Goal: Information Seeking & Learning: Learn about a topic

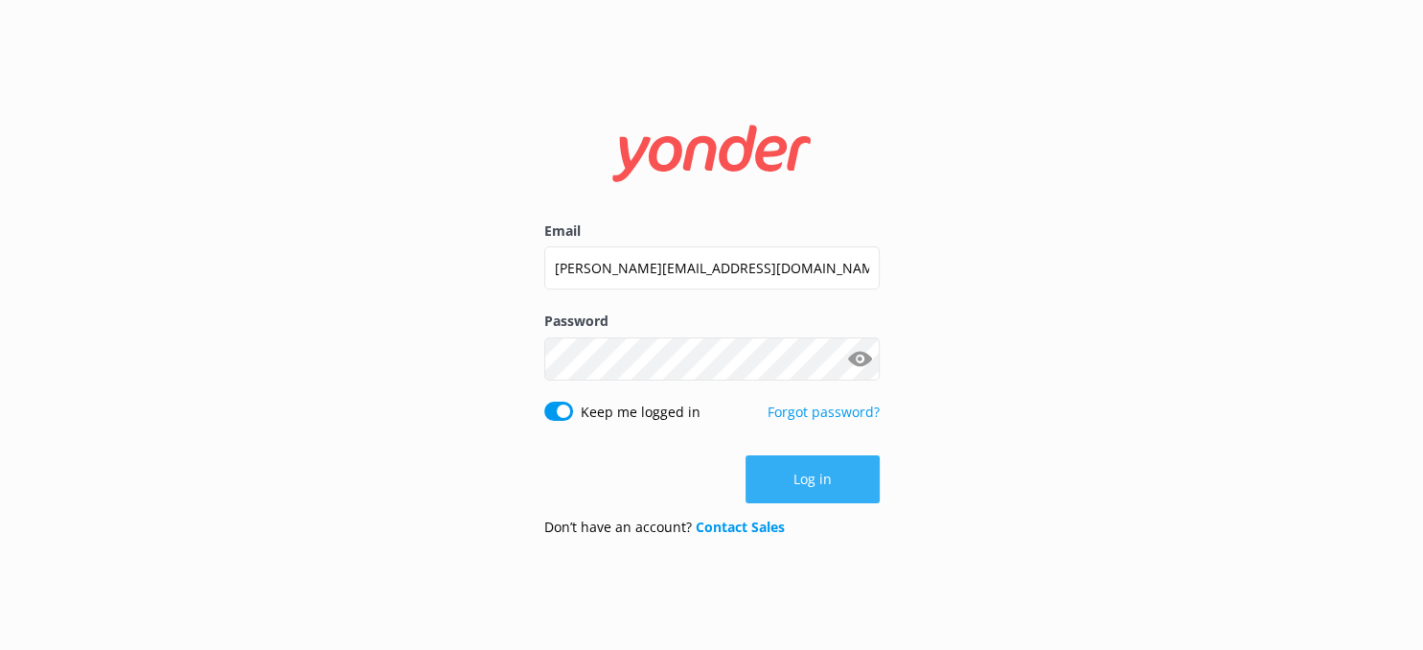
click at [808, 461] on button "Log in" at bounding box center [813, 479] width 134 height 48
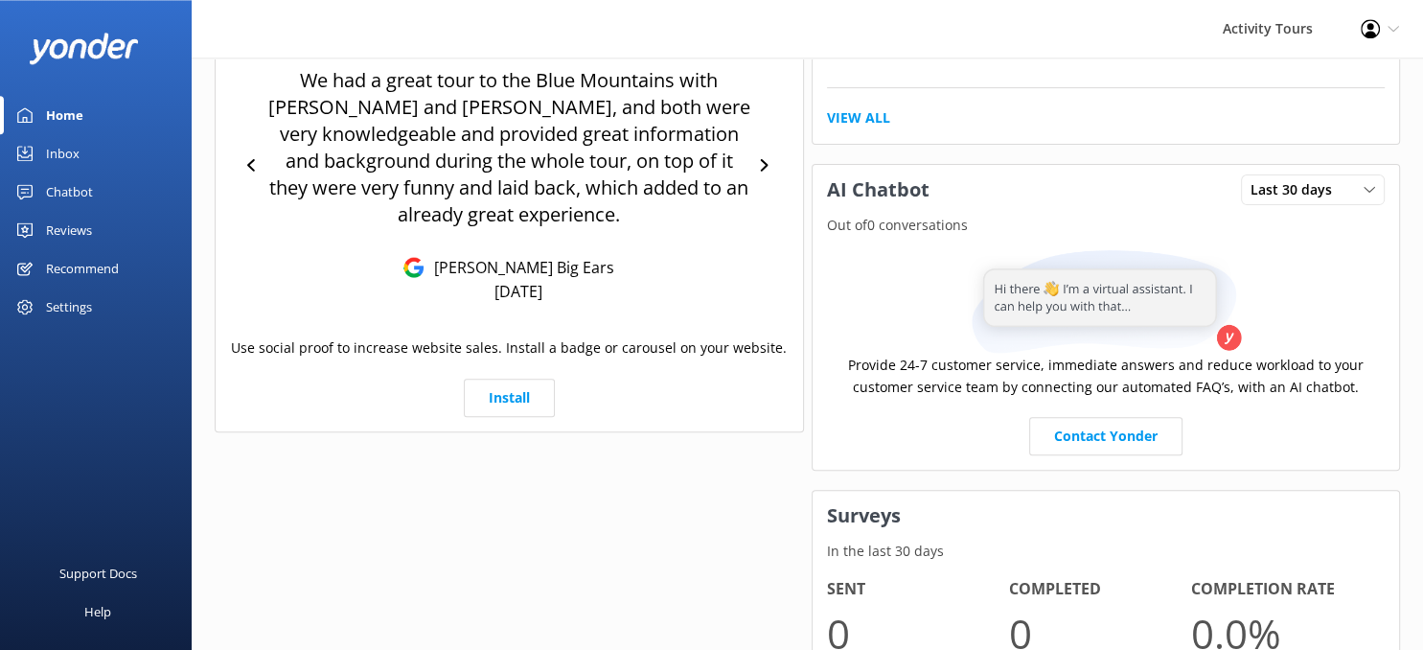
scroll to position [303, 0]
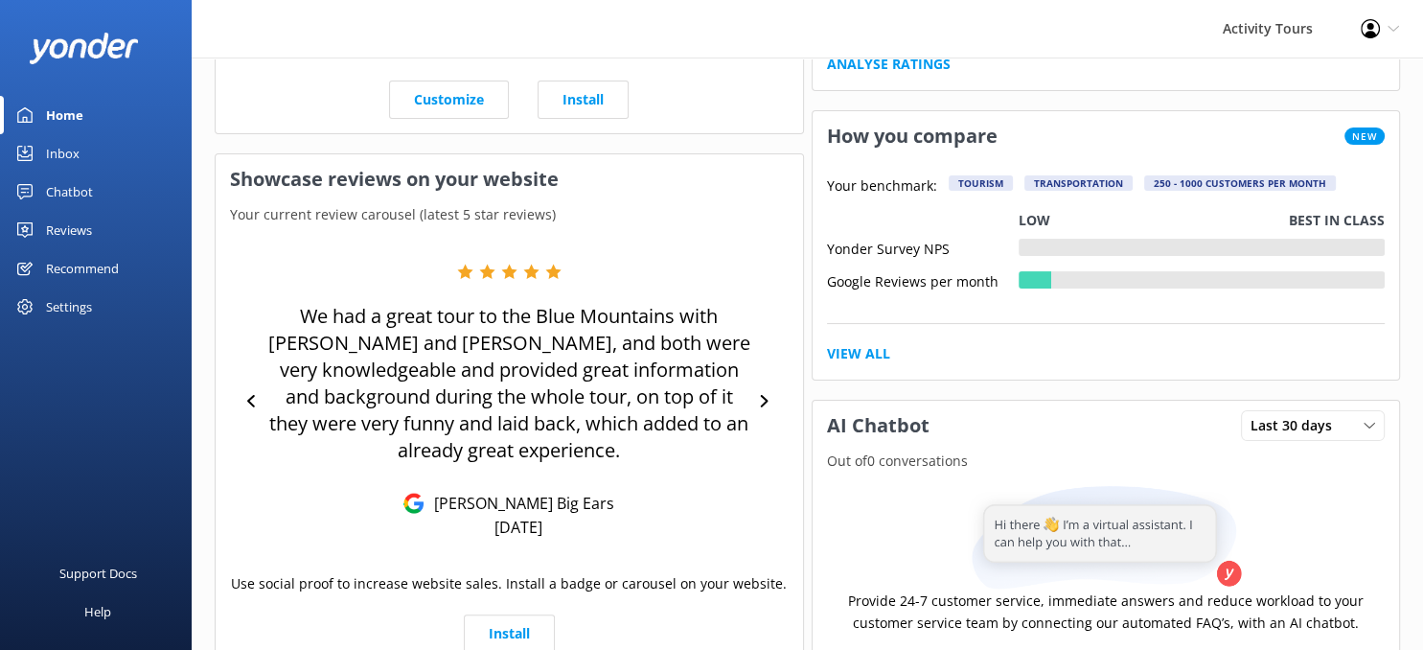
click at [68, 228] on div "Reviews" at bounding box center [69, 230] width 46 height 38
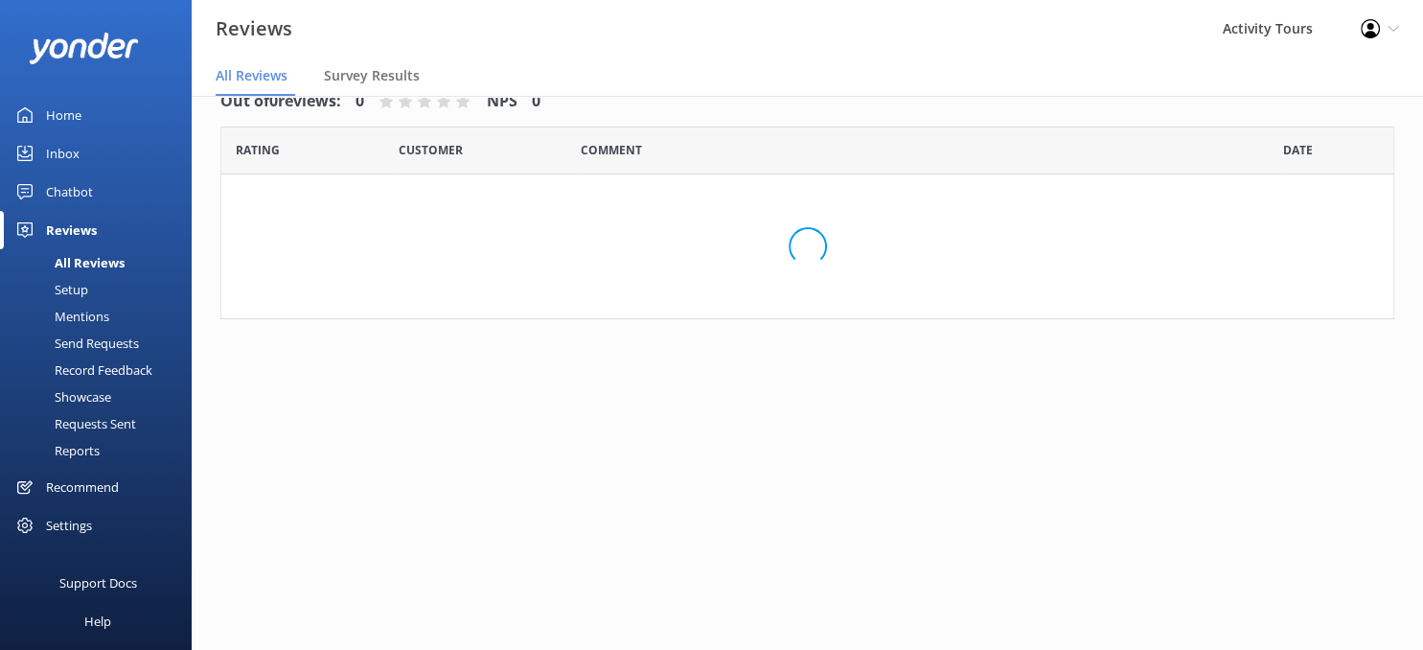
scroll to position [38, 0]
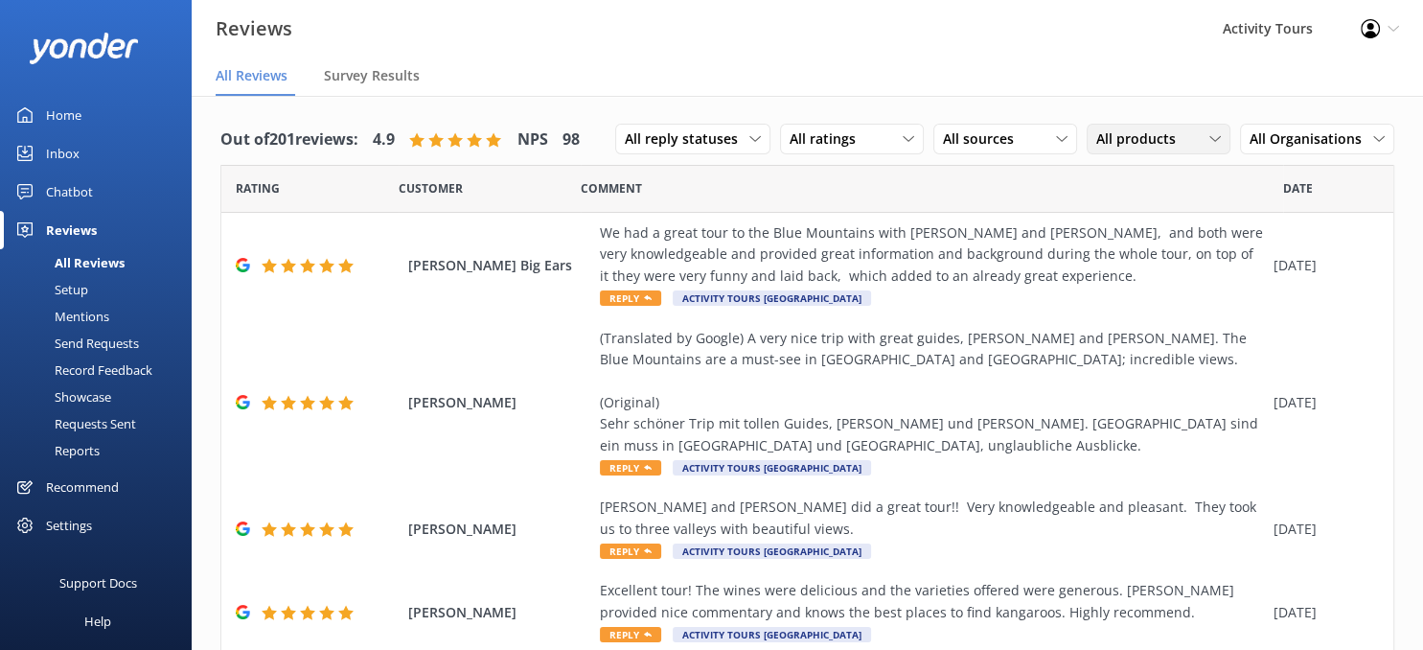
click at [1222, 132] on div "All products" at bounding box center [1159, 138] width 134 height 21
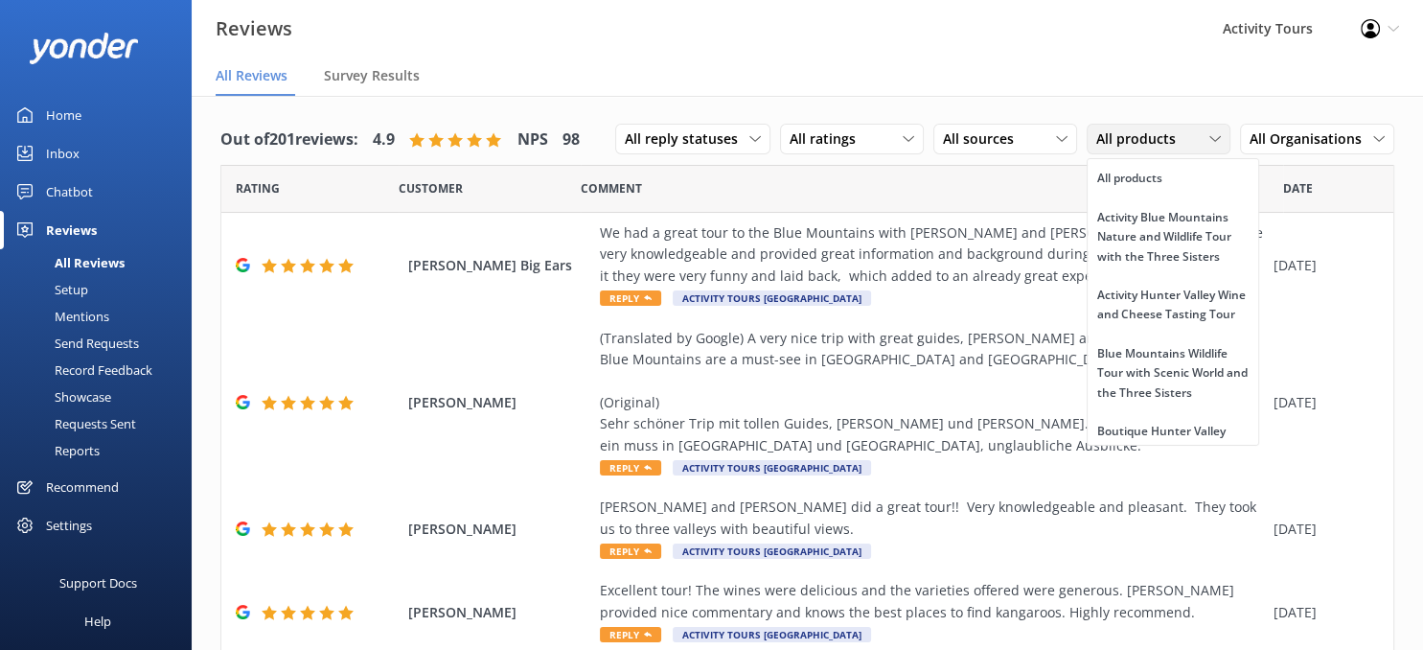
click at [1220, 139] on use at bounding box center [1215, 139] width 11 height 6
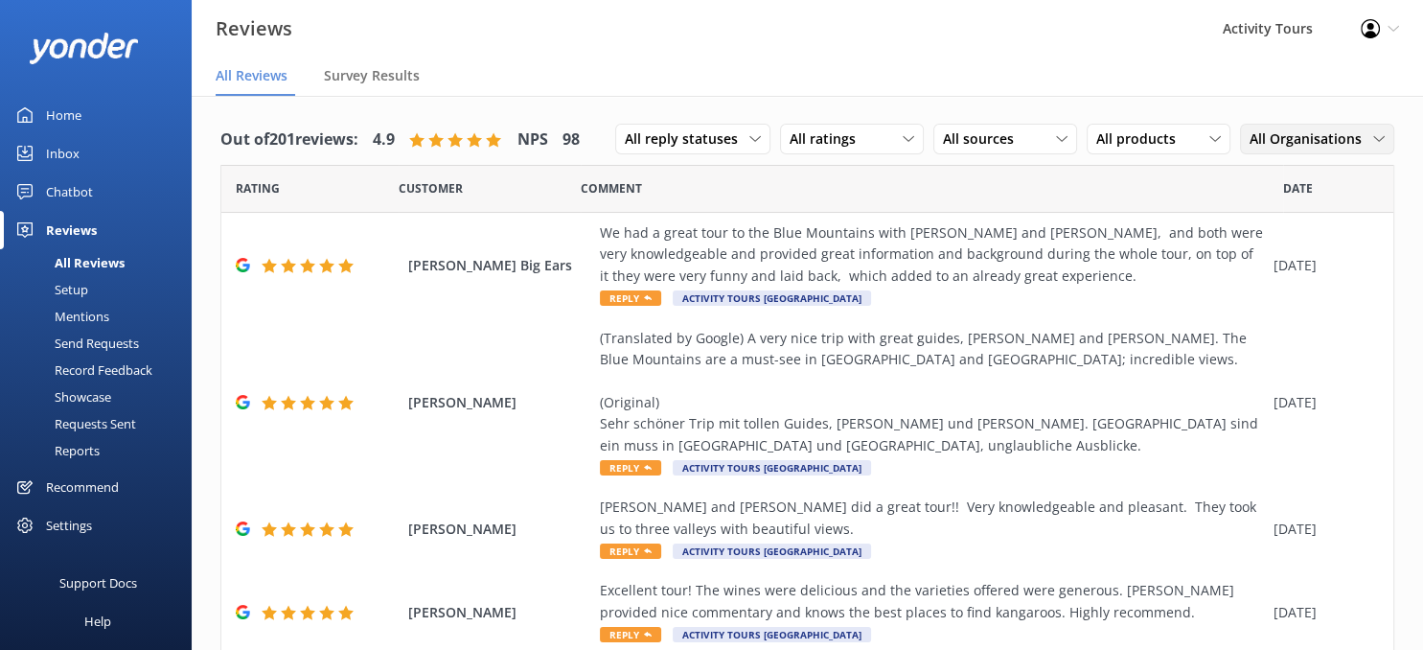
click at [1375, 139] on icon at bounding box center [1380, 139] width 12 height 12
click at [1298, 266] on div "Boutique Tours [GEOGRAPHIC_DATA]" at bounding box center [1326, 285] width 151 height 39
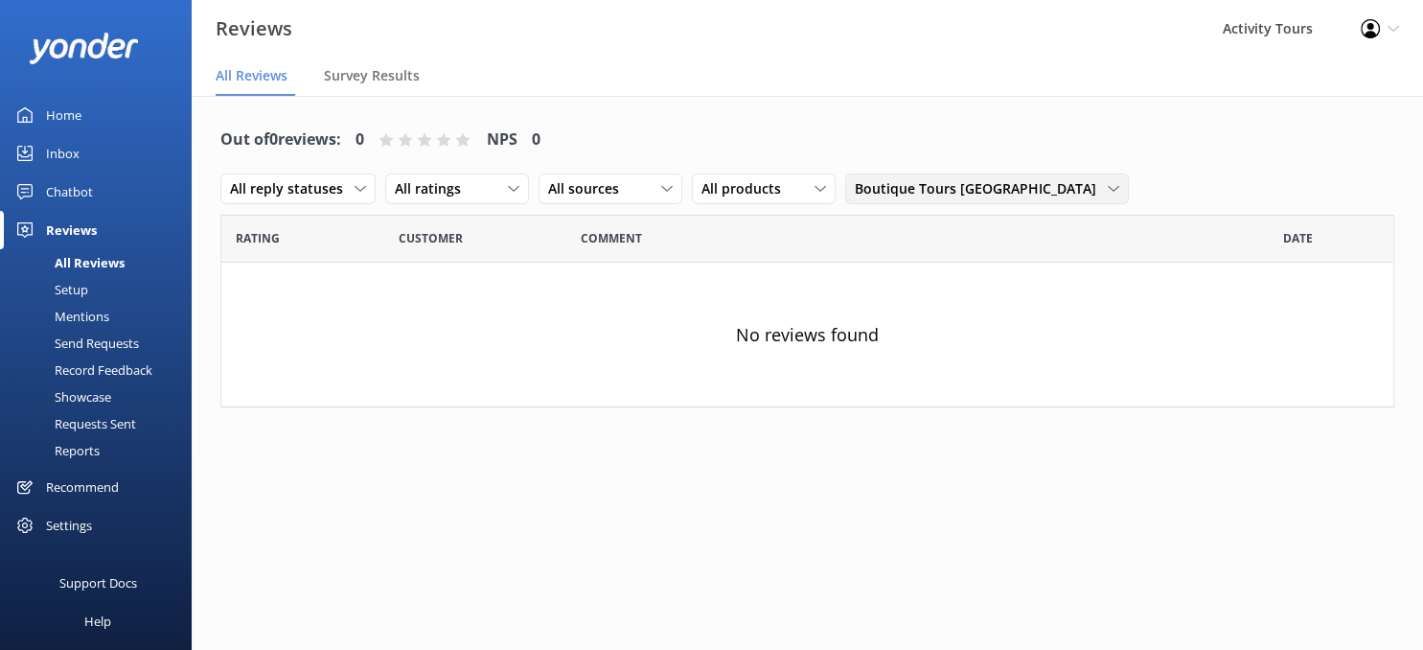
click at [1120, 183] on icon at bounding box center [1114, 189] width 12 height 12
click at [1052, 258] on div "Activity Tours [GEOGRAPHIC_DATA]" at bounding box center [954, 267] width 196 height 19
click at [1108, 183] on icon at bounding box center [1103, 189] width 12 height 12
click at [950, 219] on div "All Organisations" at bounding box center [903, 228] width 94 height 19
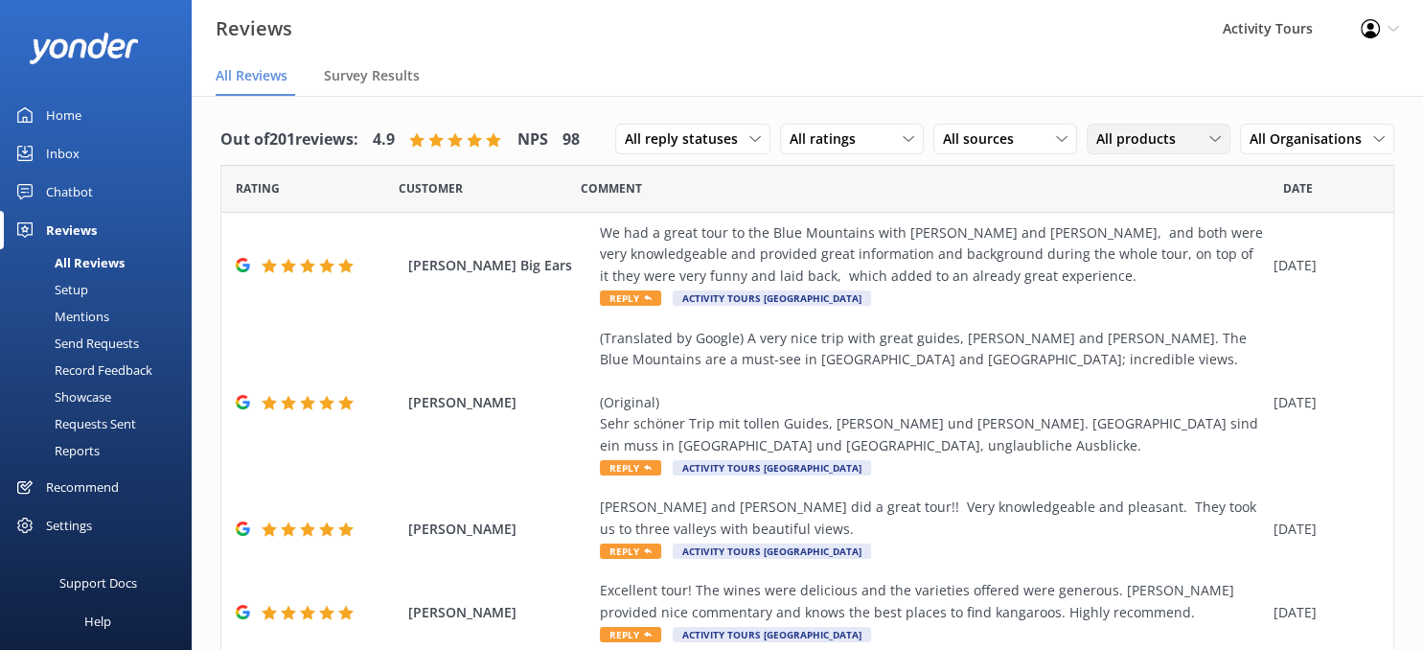
click at [1217, 133] on icon at bounding box center [1216, 139] width 12 height 12
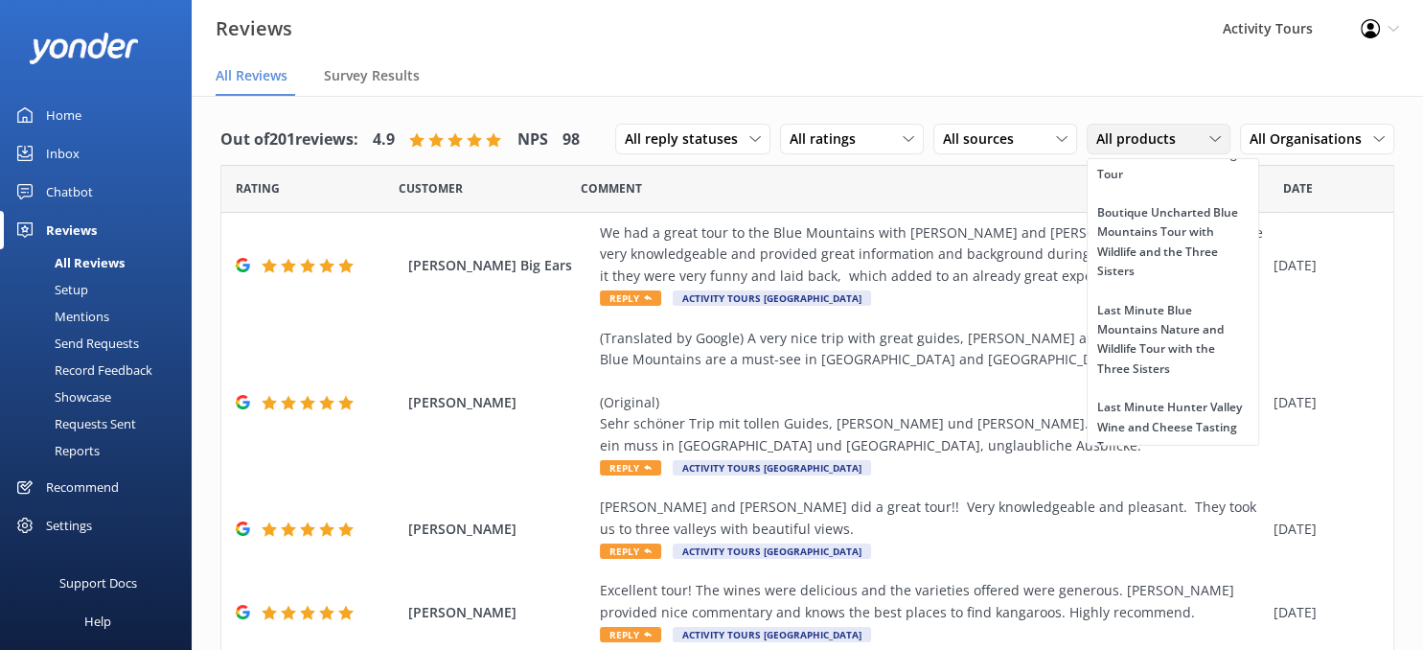
scroll to position [316, 0]
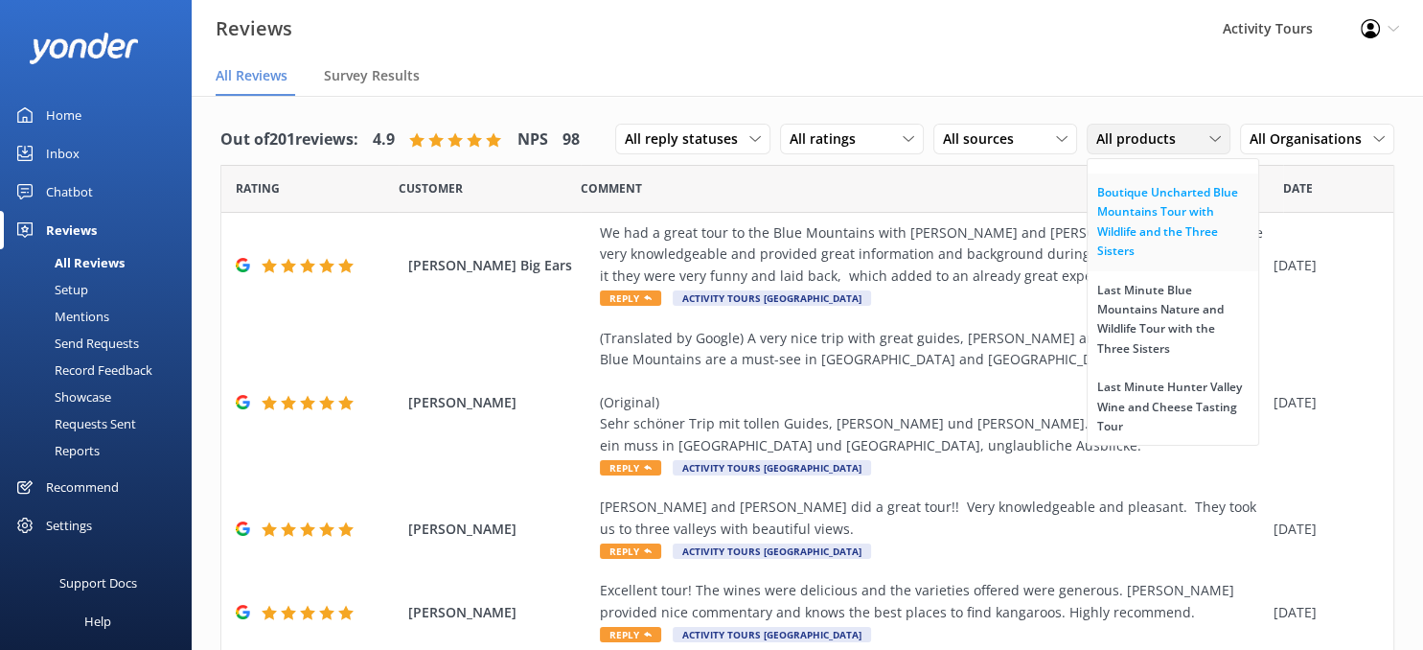
click at [1134, 207] on div "Boutique Uncharted Blue Mountains Tour with Wildlife and the Three Sisters" at bounding box center [1173, 222] width 151 height 79
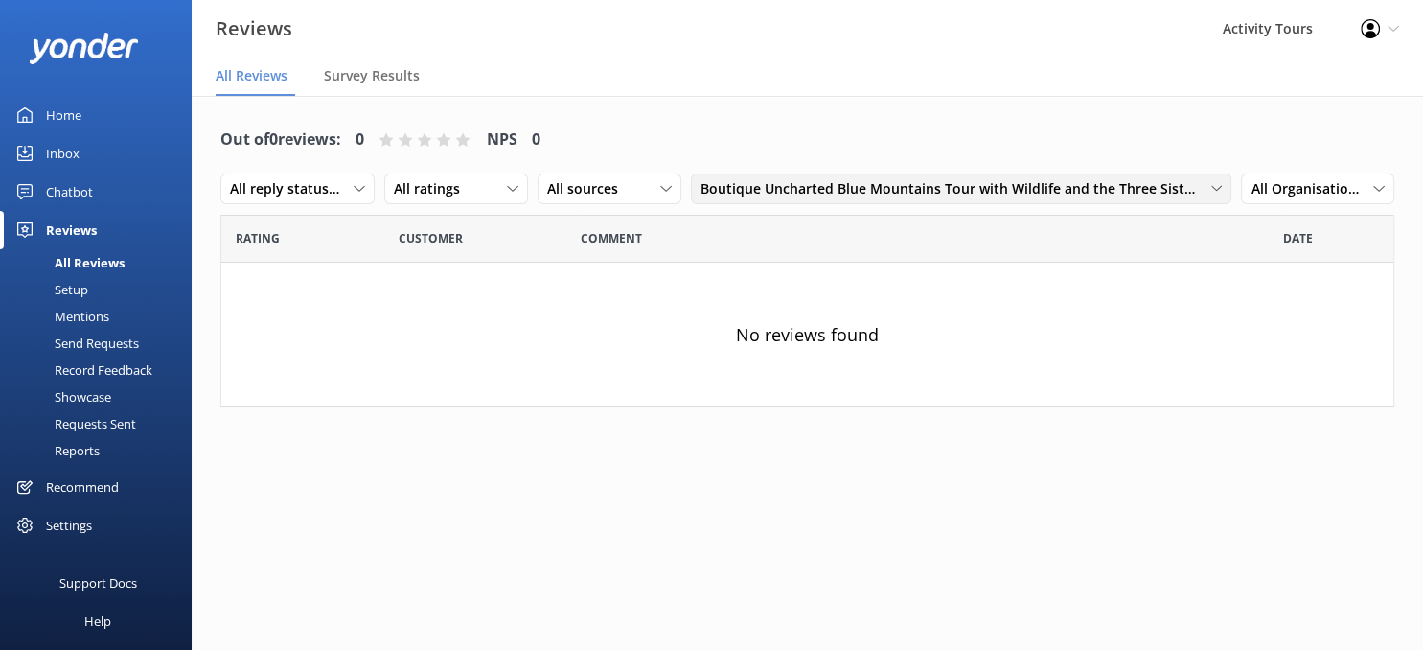
click at [1213, 182] on div "Boutique Uncharted Blue Mountains Tour with Wildlife and the Three Sisters" at bounding box center [962, 188] width 532 height 21
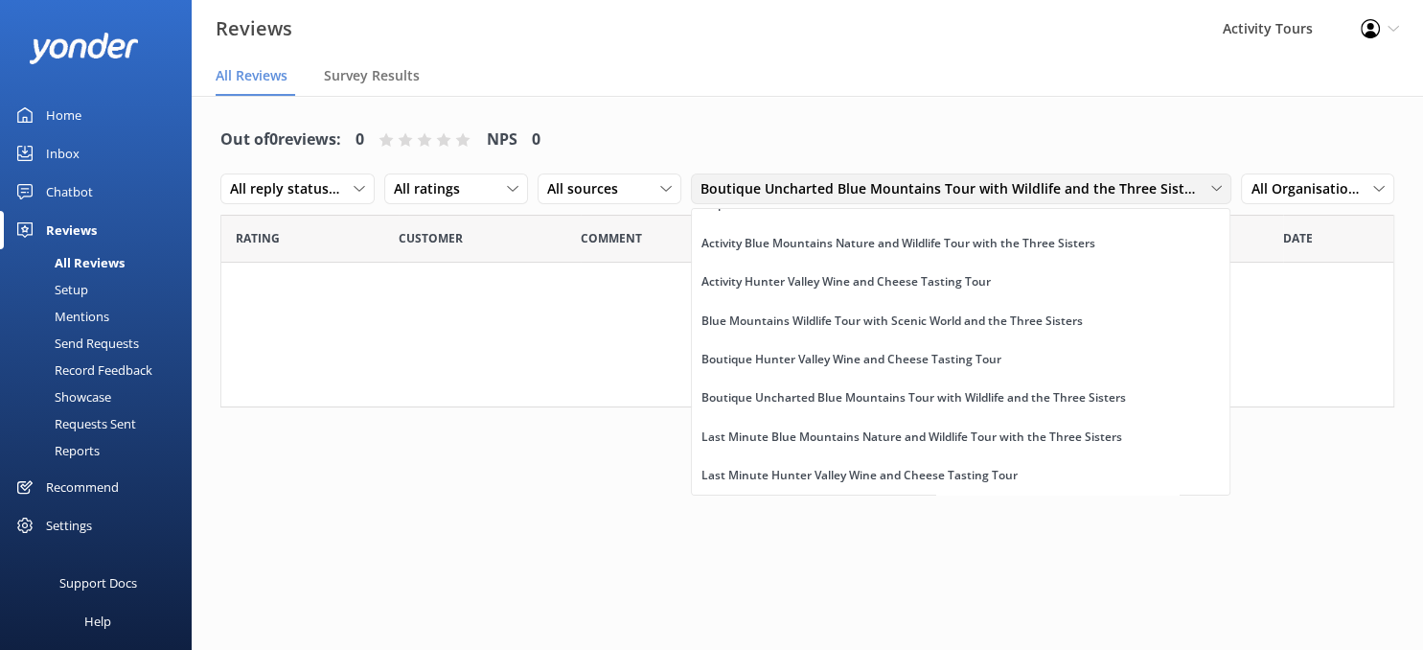
scroll to position [23, 0]
click at [815, 348] on link "Boutique Hunter Valley Wine and Cheese Tasting Tour" at bounding box center [961, 360] width 539 height 38
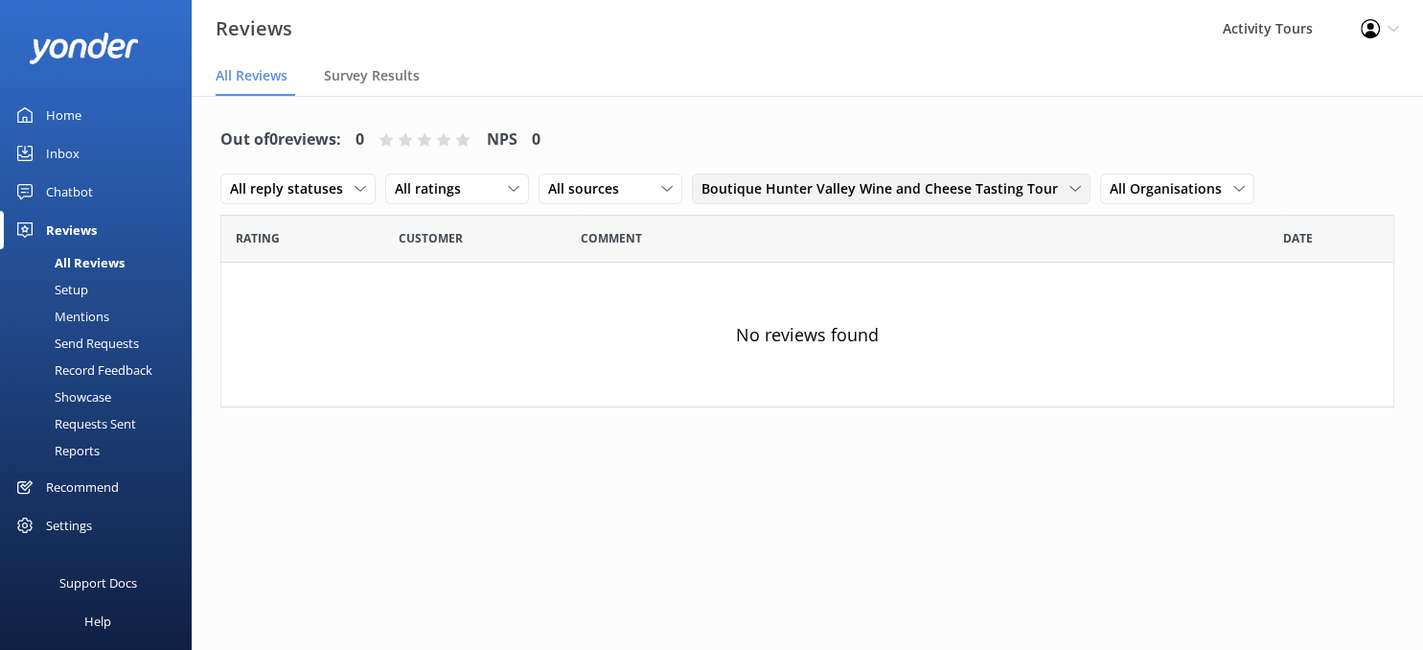
click at [1070, 186] on icon at bounding box center [1076, 189] width 12 height 12
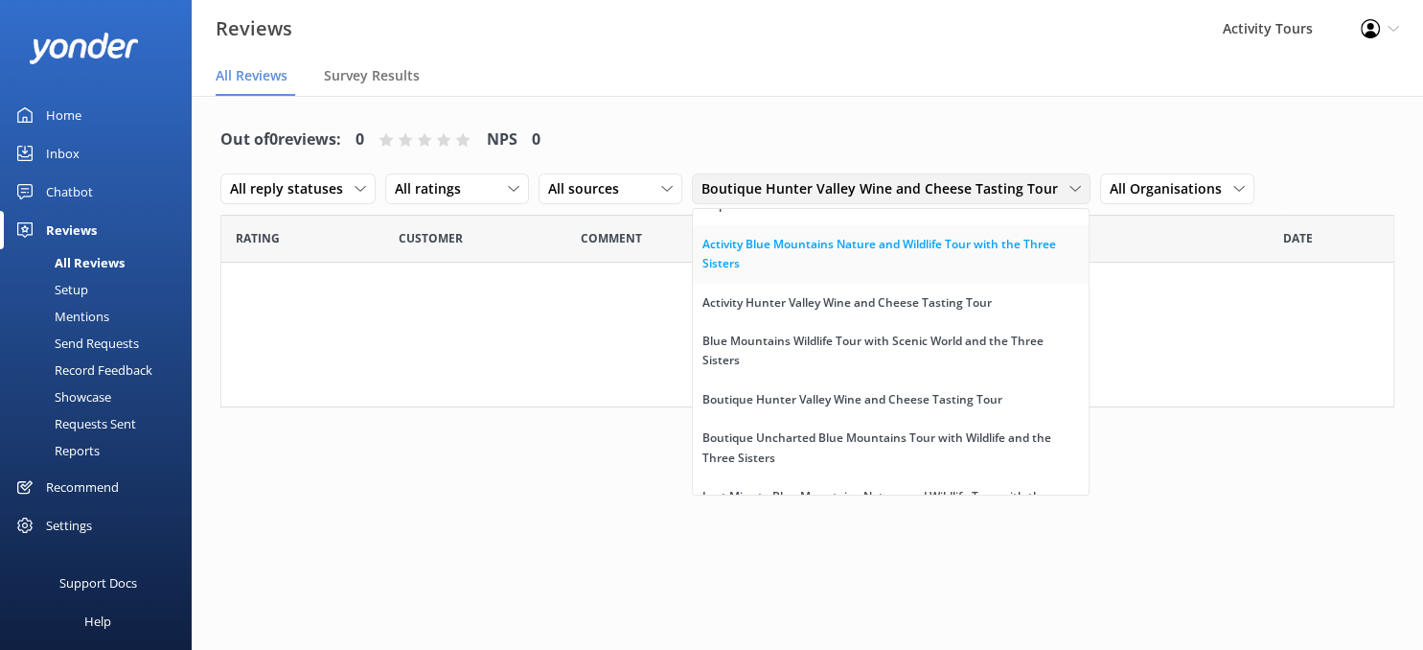
scroll to position [0, 0]
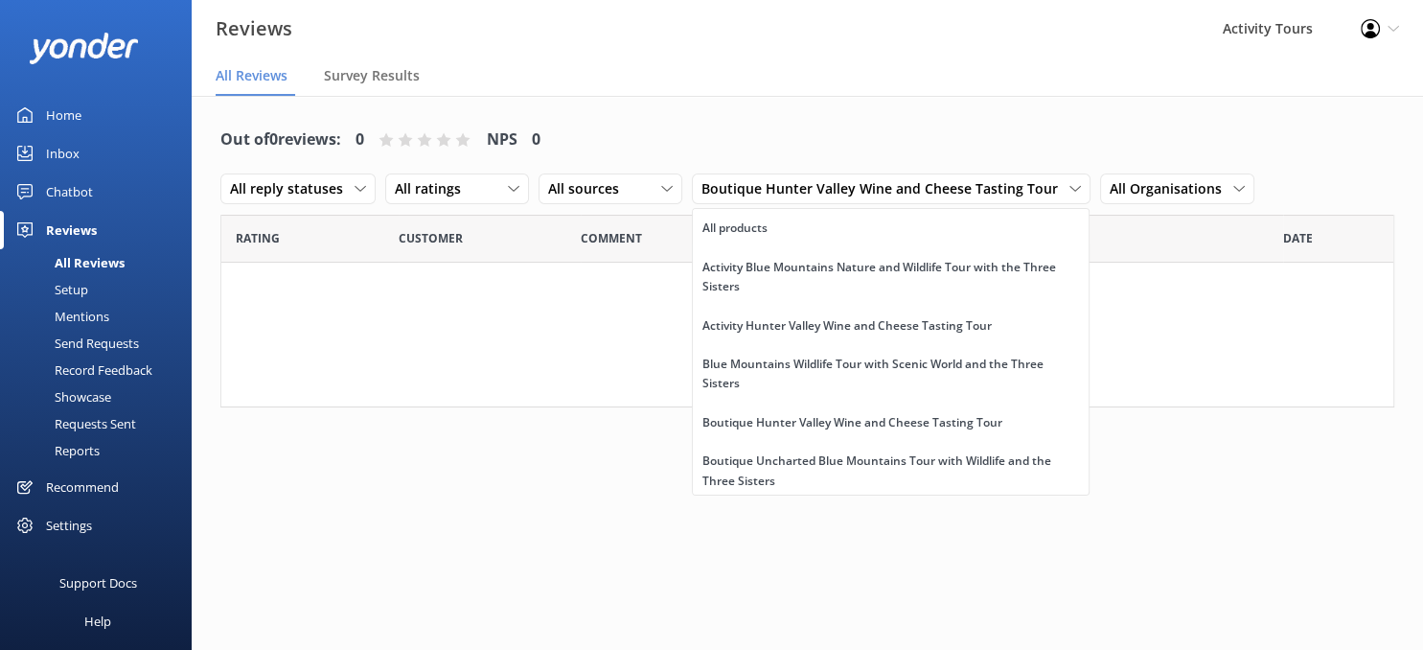
click at [752, 224] on div "All products" at bounding box center [735, 228] width 65 height 19
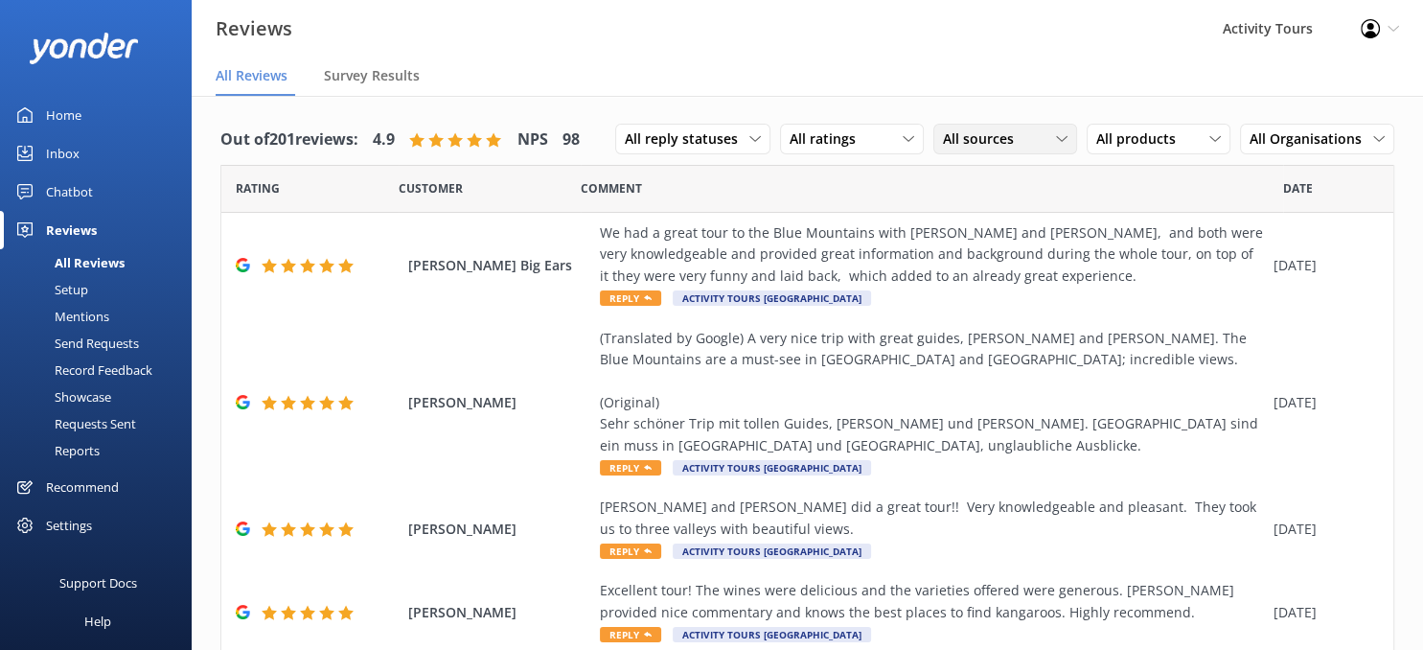
click at [1077, 137] on div "All sources All sources Yonder survey Heard by staff Google reviews" at bounding box center [1006, 139] width 144 height 31
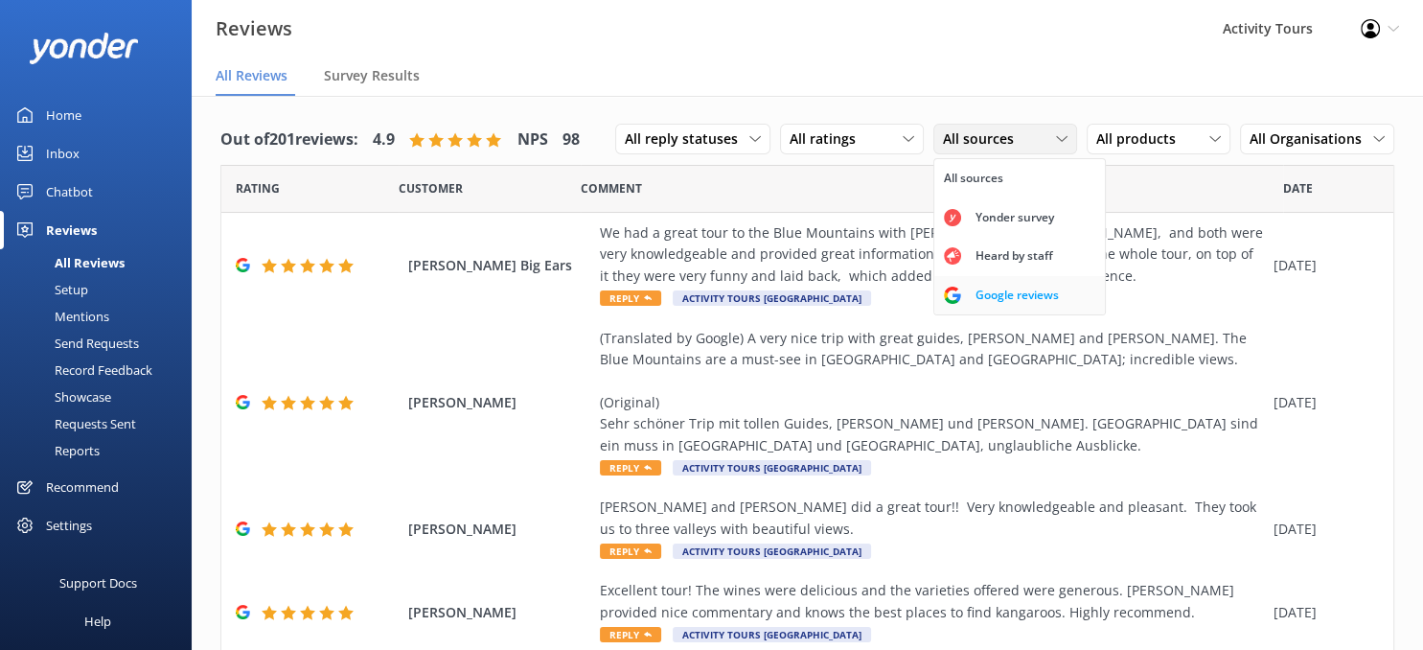
click at [997, 289] on div "Google reviews" at bounding box center [1017, 295] width 112 height 19
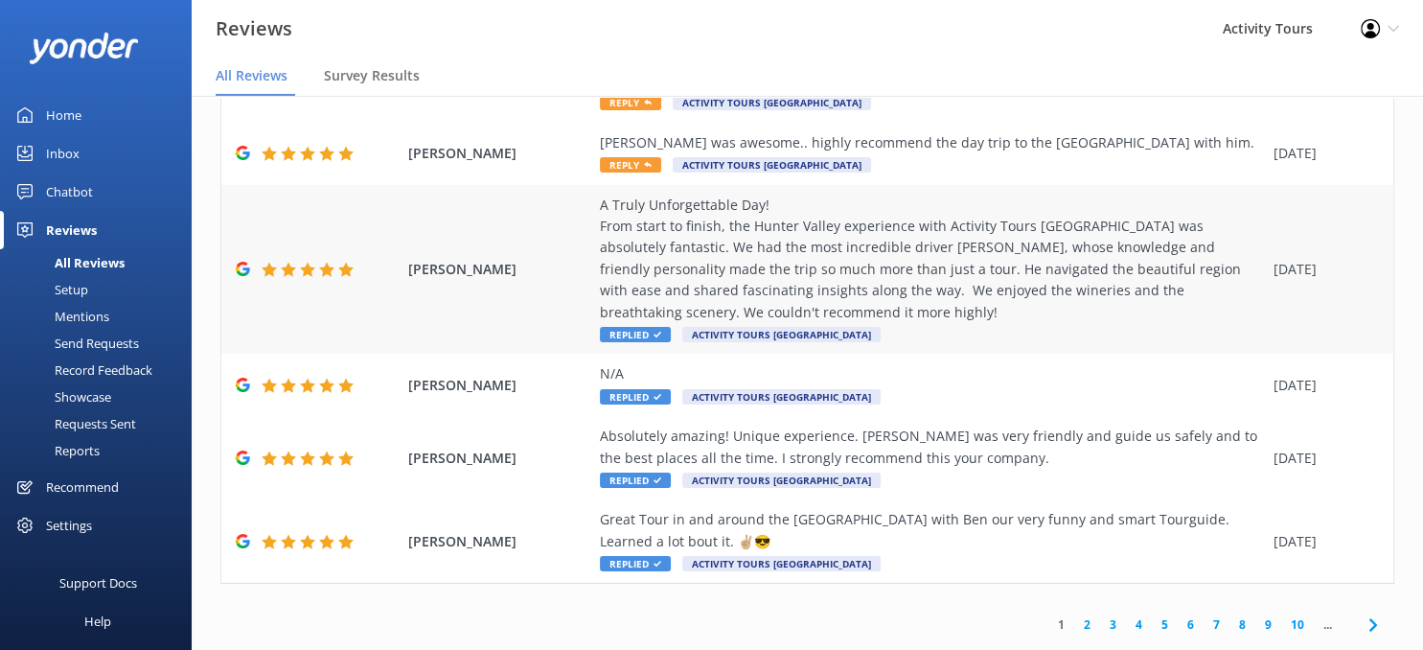
scroll to position [38, 0]
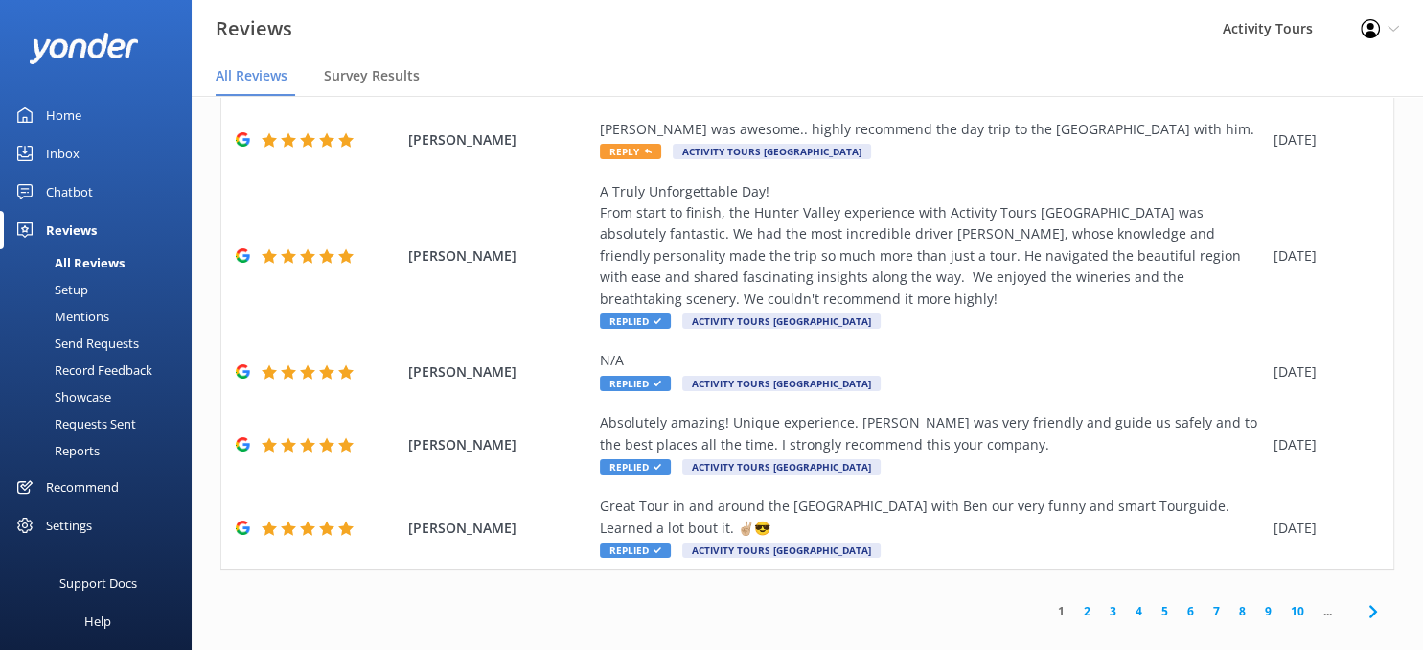
click at [1085, 602] on link "2" at bounding box center [1088, 611] width 26 height 18
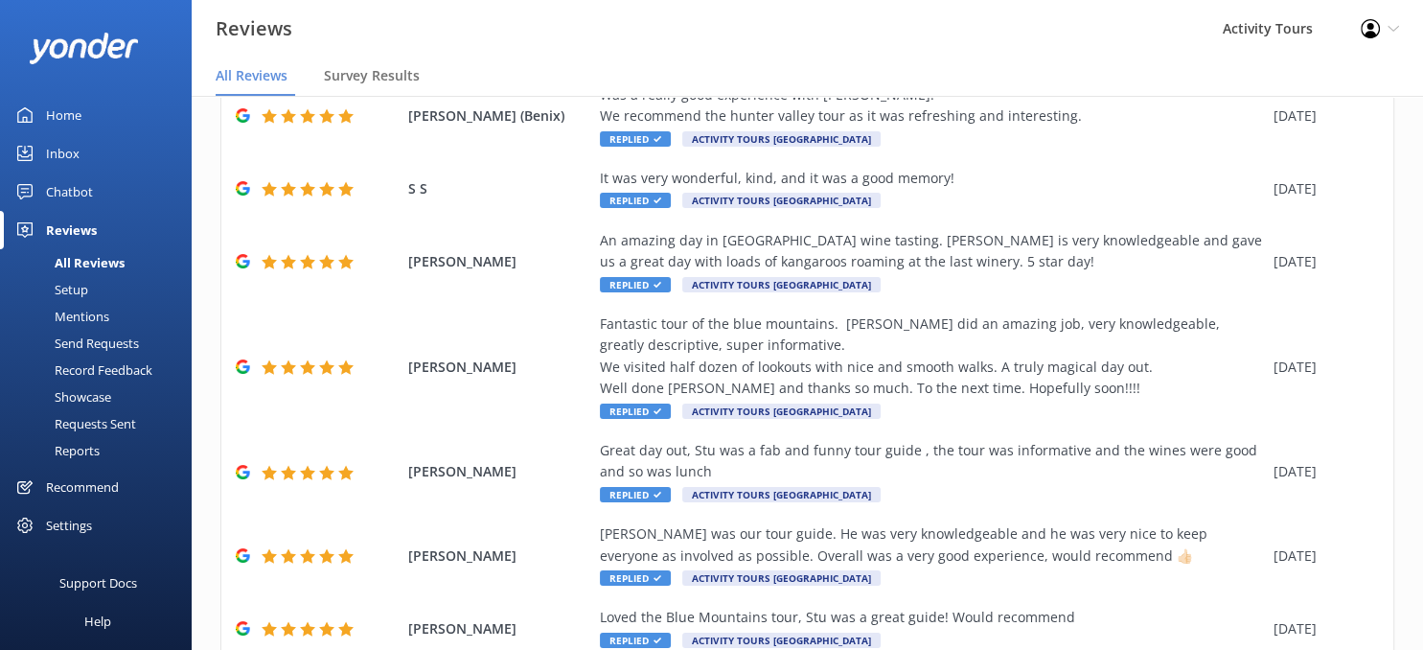
scroll to position [483, 0]
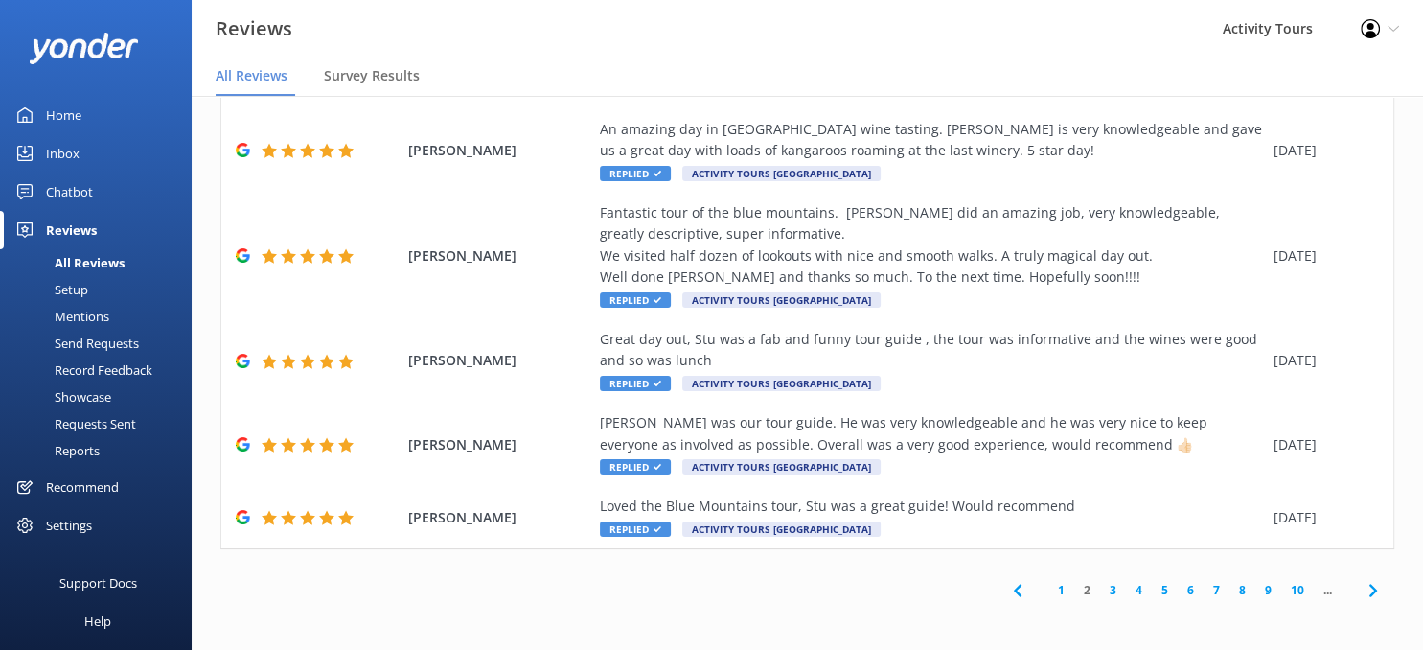
click at [1111, 588] on link "3" at bounding box center [1113, 590] width 26 height 18
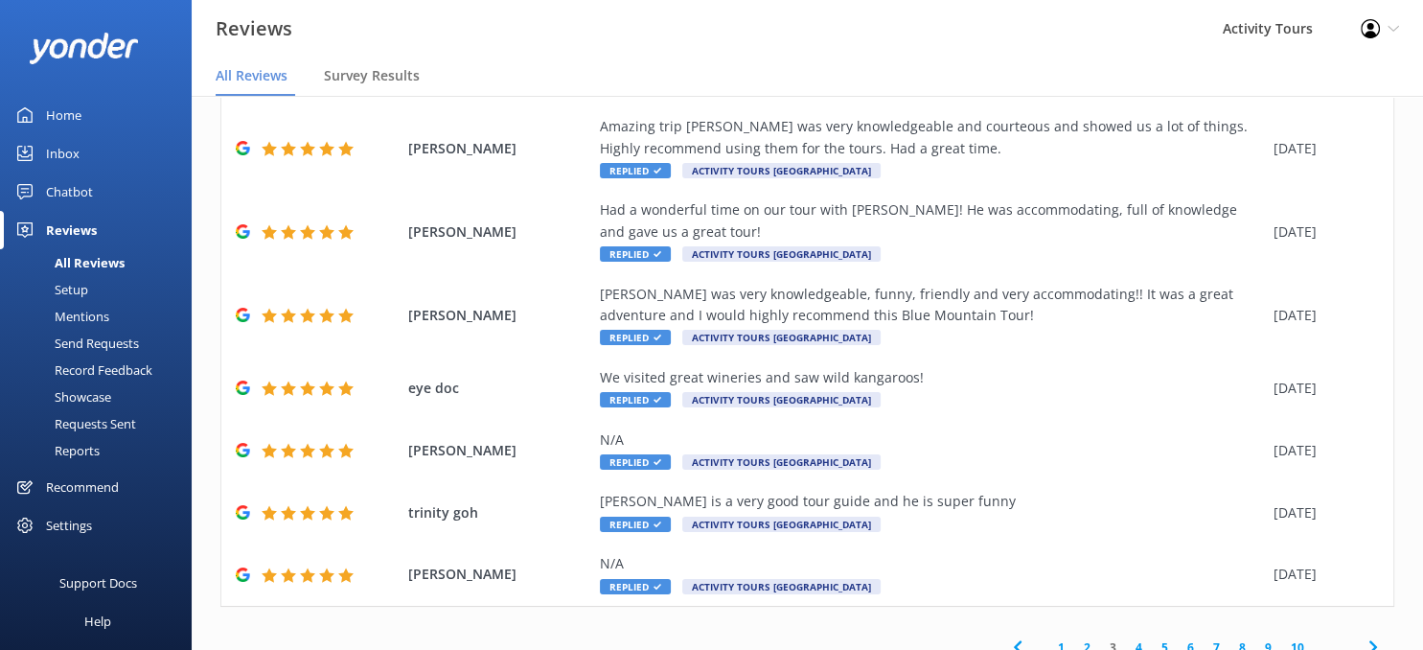
scroll to position [398, 0]
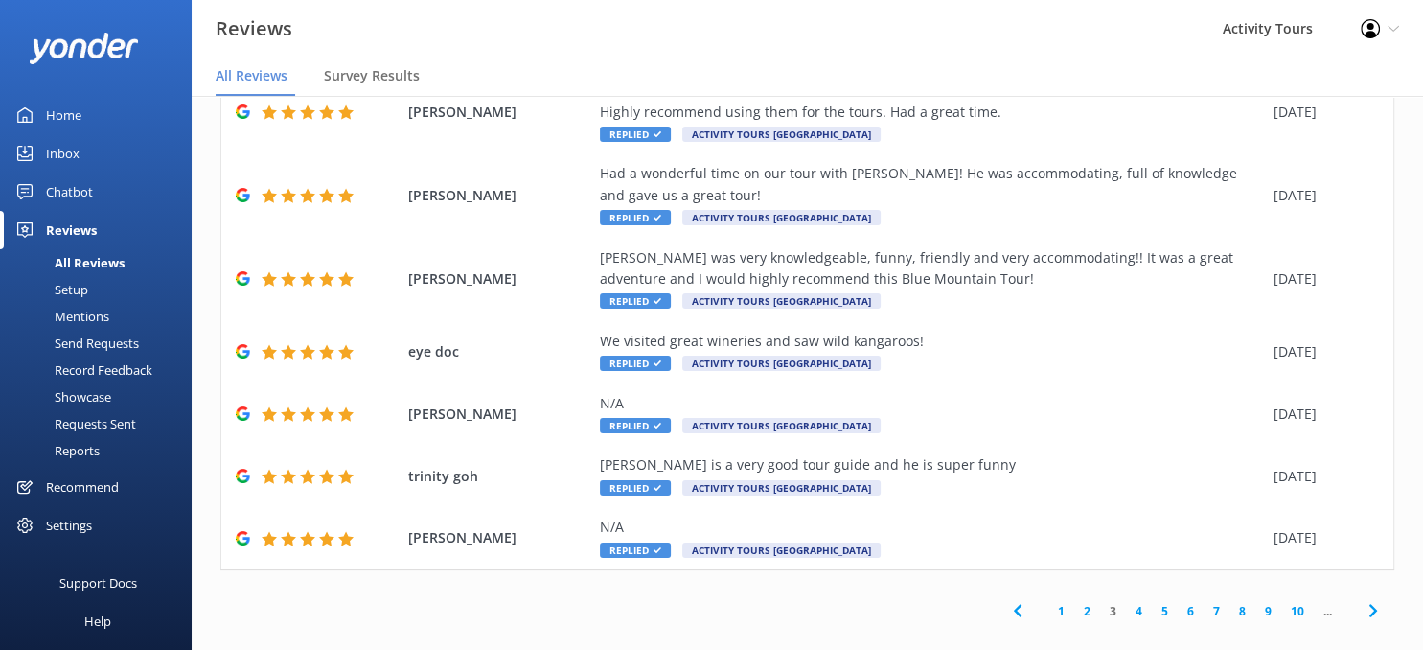
click at [1138, 602] on link "4" at bounding box center [1139, 611] width 26 height 18
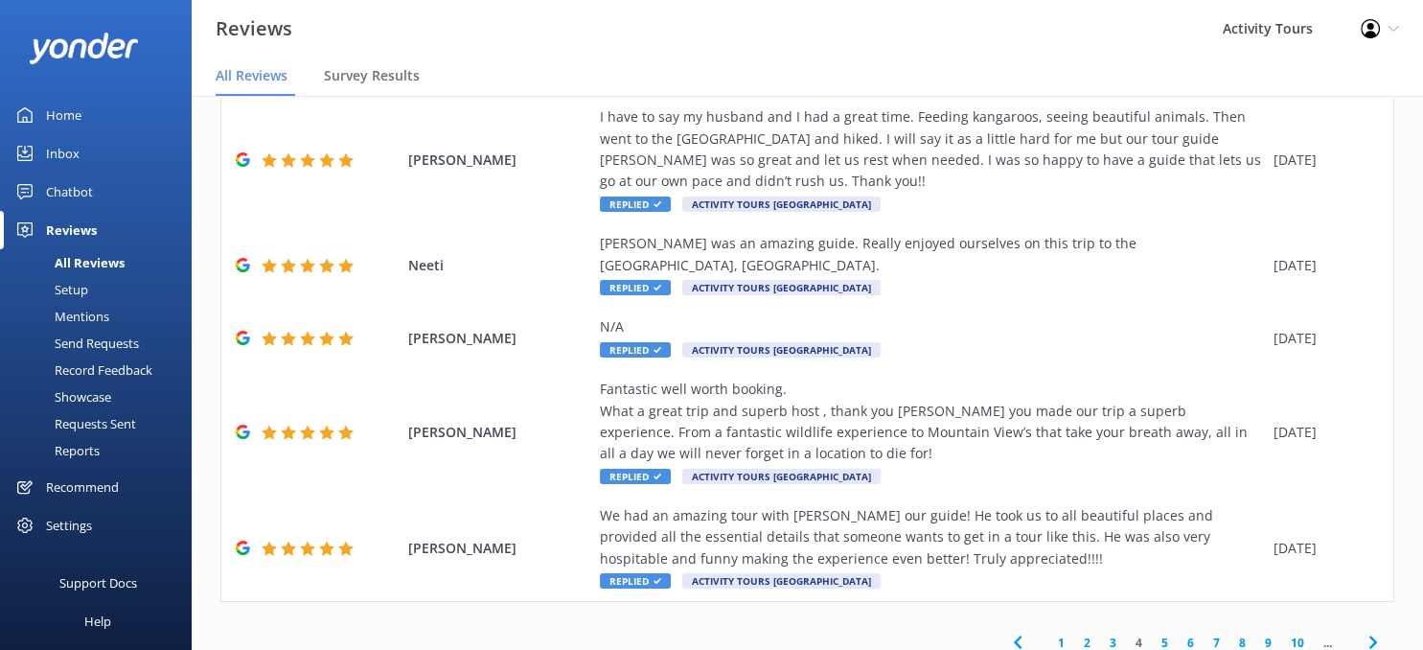
scroll to position [634, 0]
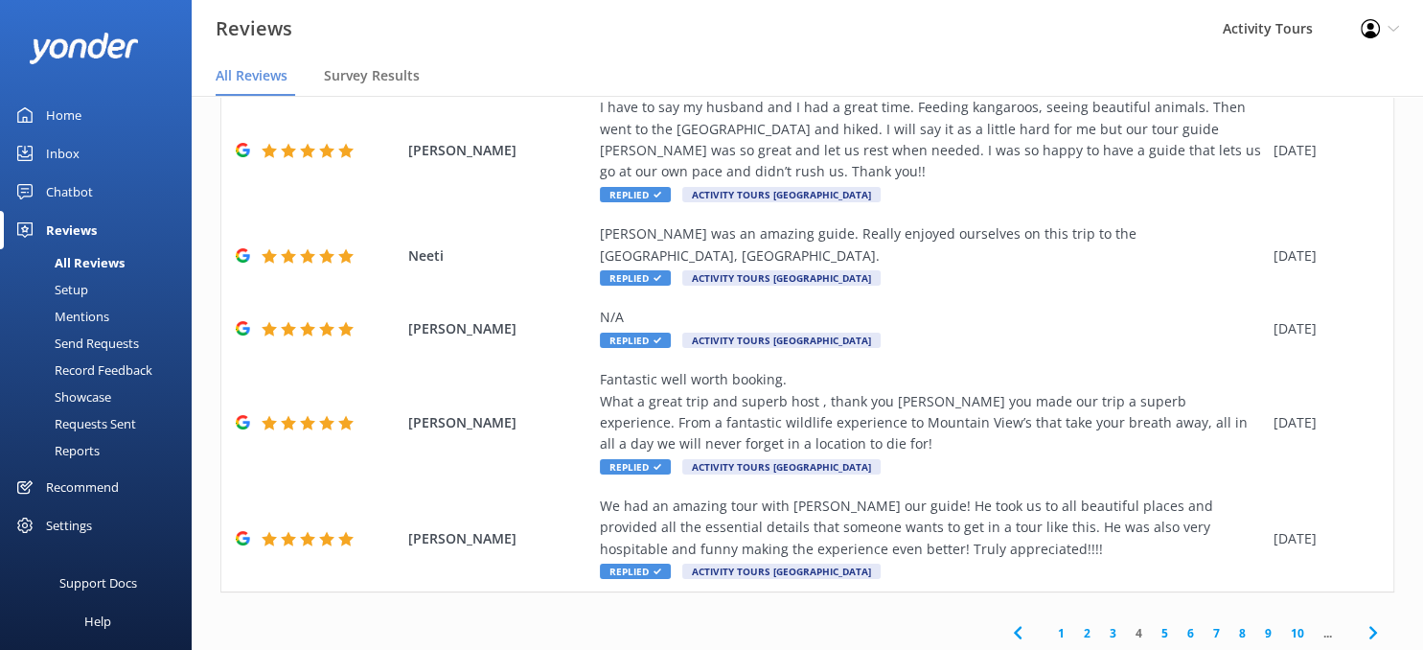
click at [1164, 624] on link "5" at bounding box center [1165, 633] width 26 height 18
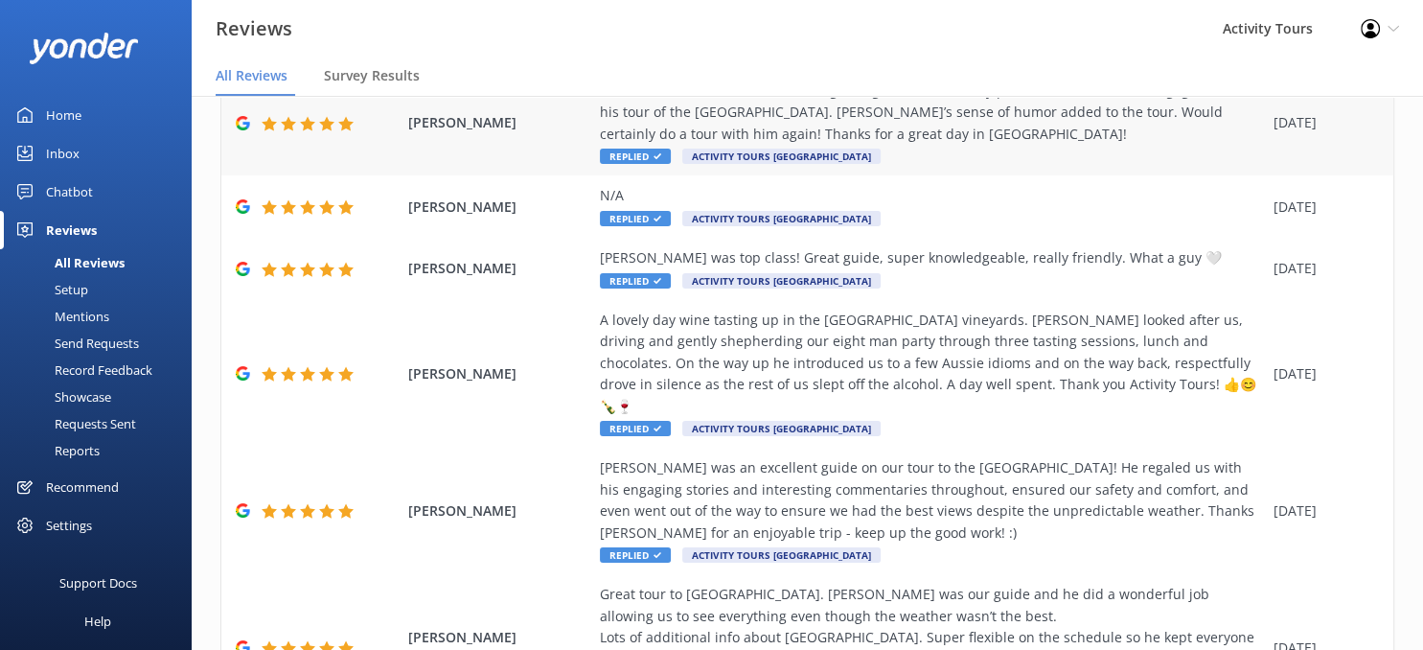
scroll to position [634, 0]
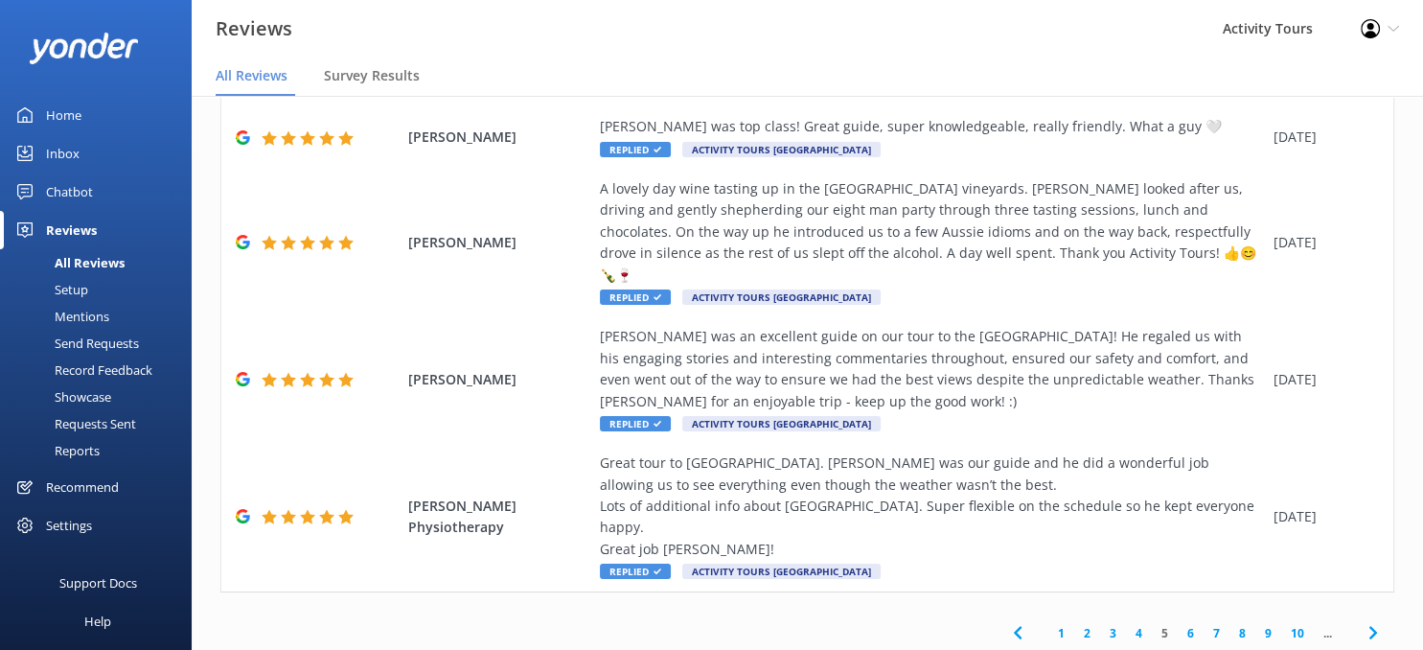
click at [1190, 624] on link "6" at bounding box center [1191, 633] width 26 height 18
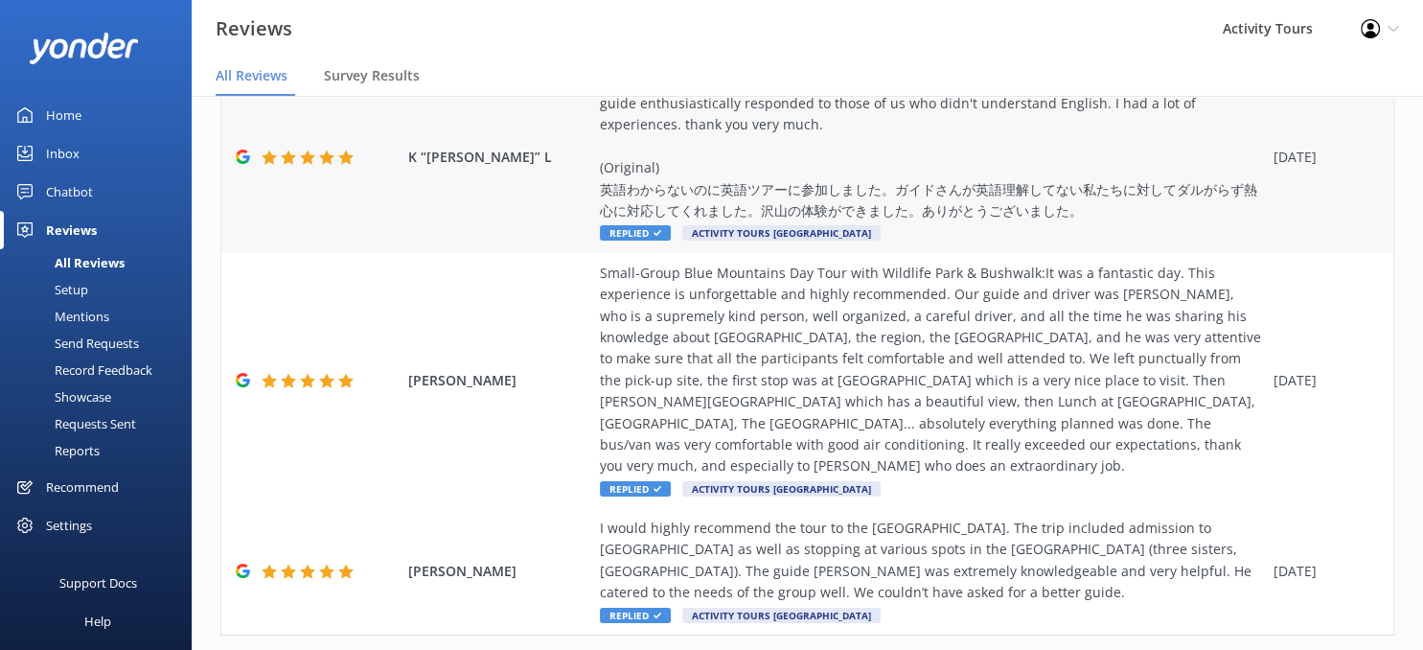
scroll to position [999, 0]
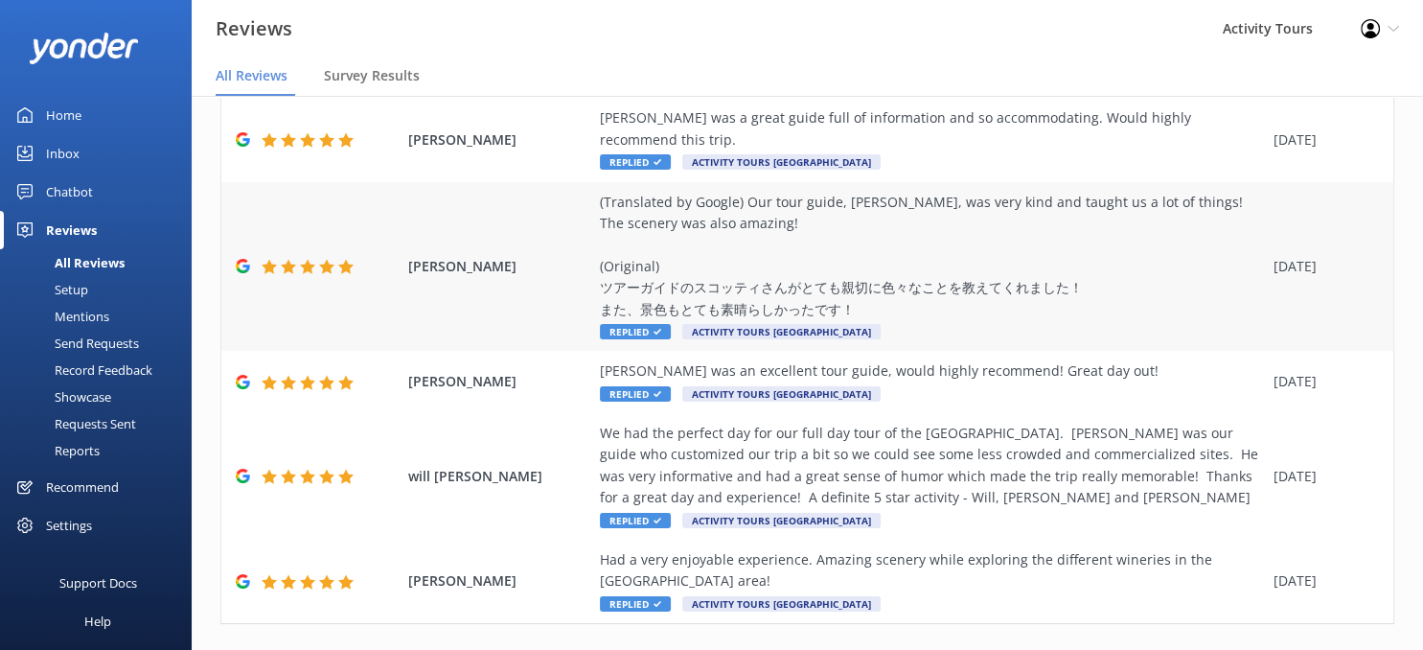
scroll to position [720, 0]
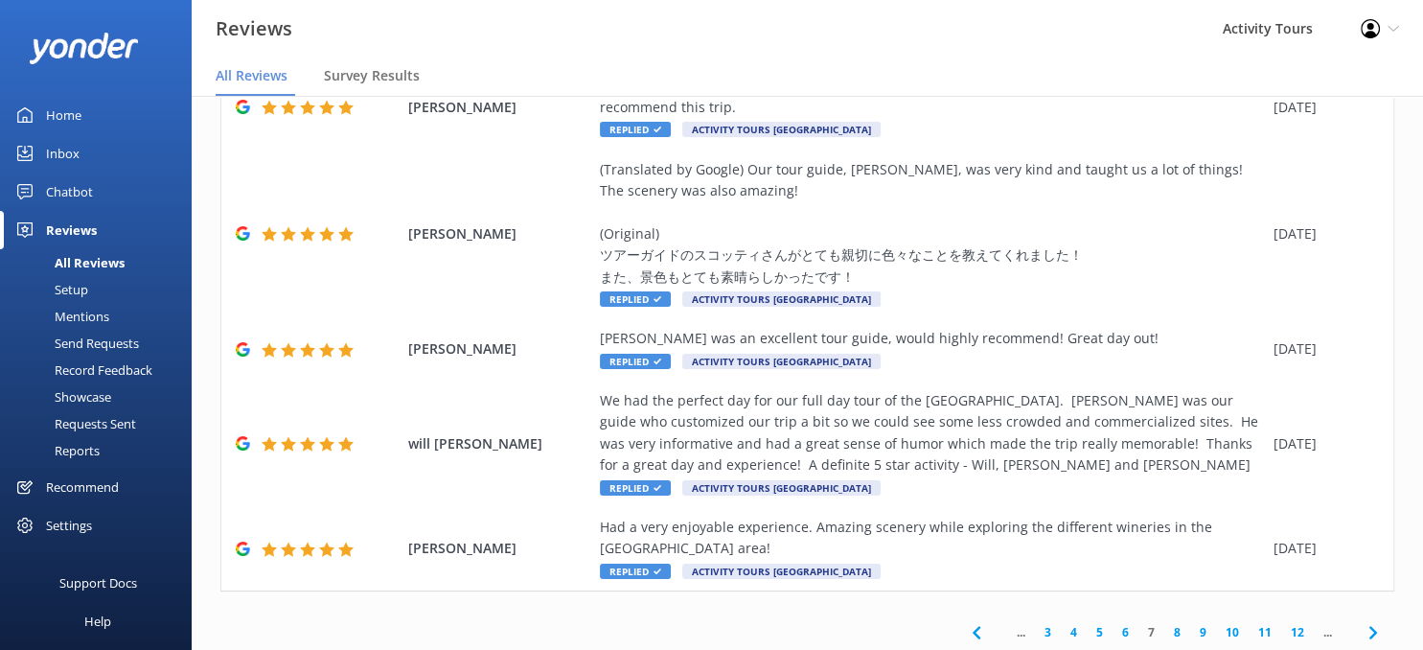
click at [1177, 623] on link "8" at bounding box center [1178, 632] width 26 height 18
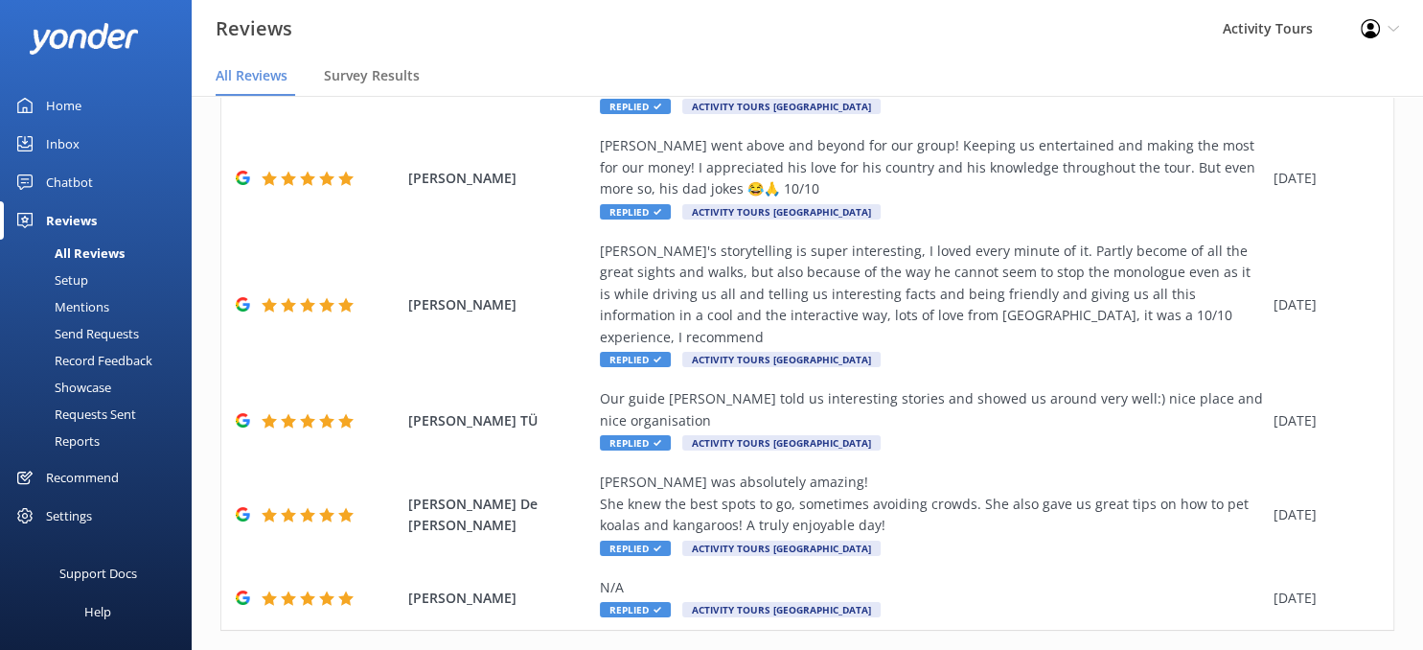
click at [1395, 29] on icon at bounding box center [1394, 29] width 12 height 12
click at [1303, 127] on link "Logout" at bounding box center [1329, 131] width 192 height 48
